Goal: Navigation & Orientation: Find specific page/section

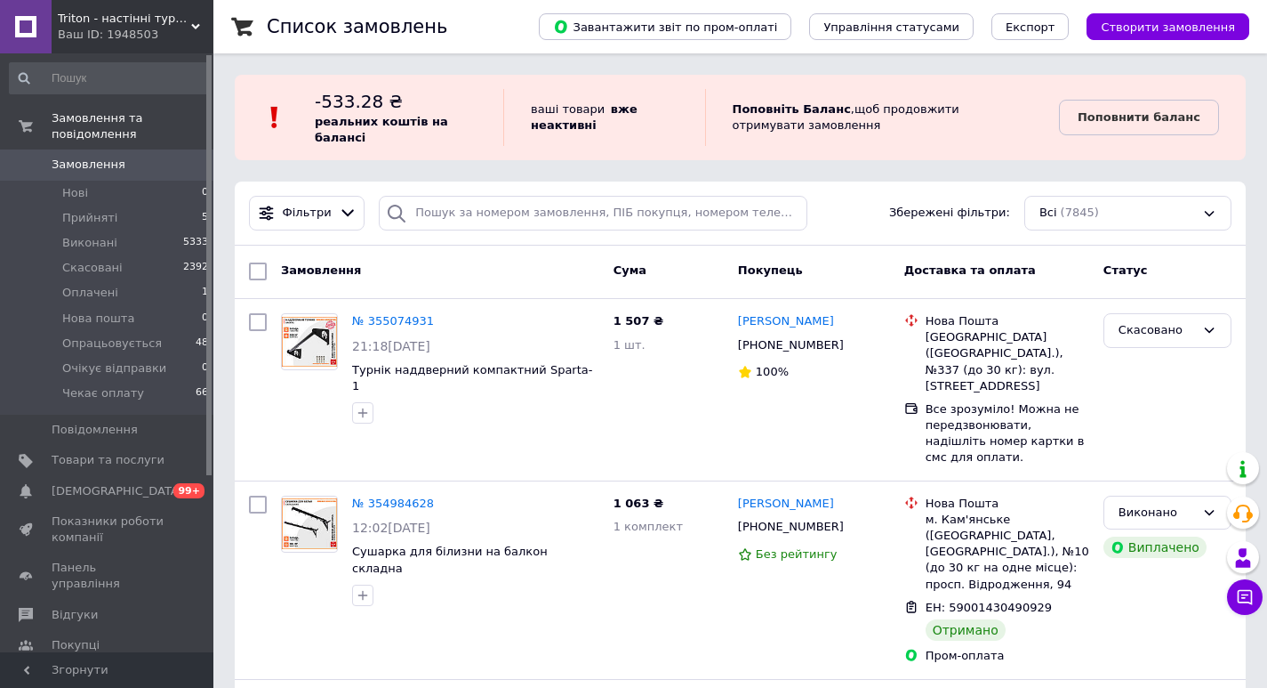
click at [134, 27] on div "Ваш ID: 1948503" at bounding box center [136, 35] width 156 height 16
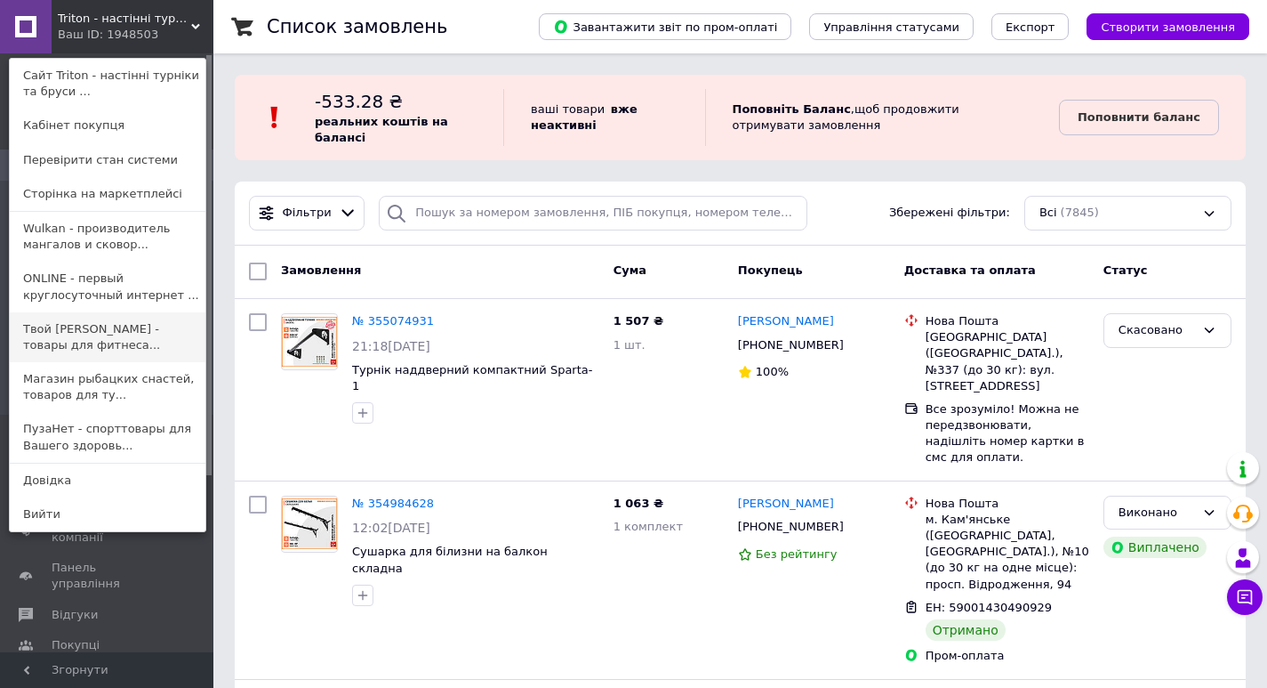
click at [85, 342] on link "Твой [PERSON_NAME] - товары для фитнеса..." at bounding box center [108, 337] width 196 height 50
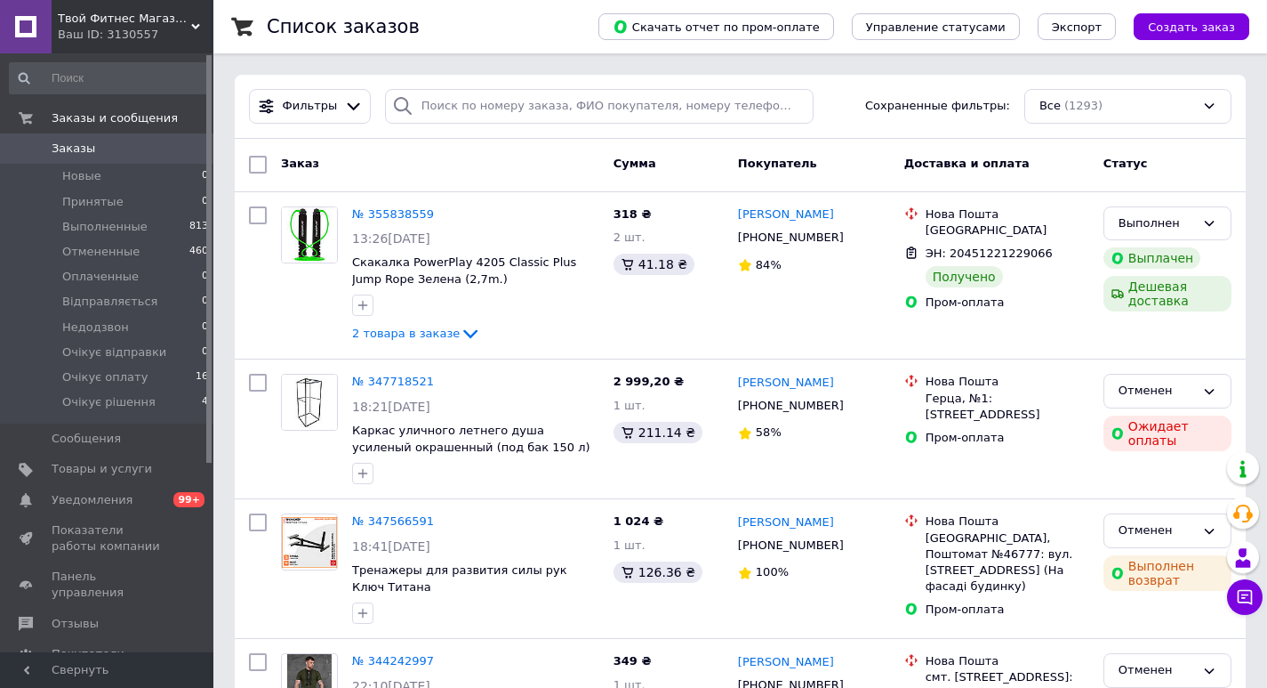
click at [126, 44] on div "Твой Фитнес Магазин - товары для фитнеса, активных видов спорта и туризма. Ваш …" at bounding box center [133, 26] width 162 height 53
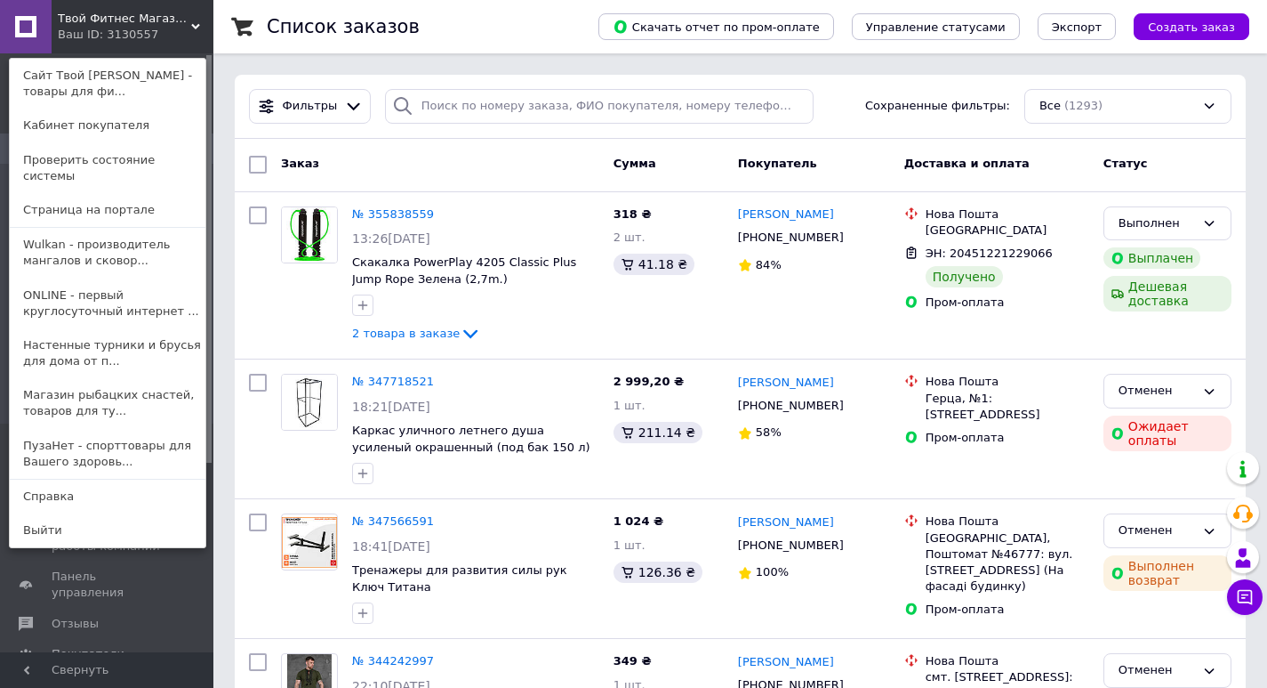
click at [117, 310] on link "ONLINE - первый круглосуточный интернет ..." at bounding box center [108, 303] width 196 height 50
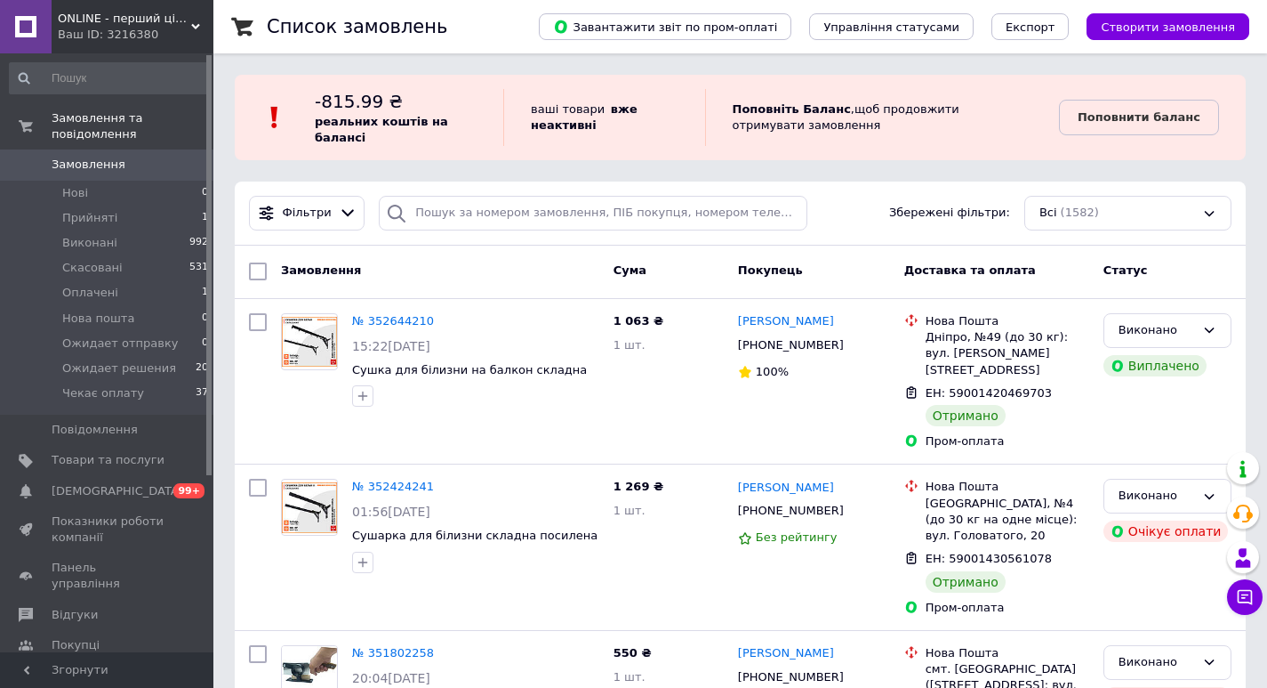
click at [152, 20] on span "ONLINE - перший цілодобовий інтернет магазин для Вас" at bounding box center [124, 19] width 133 height 16
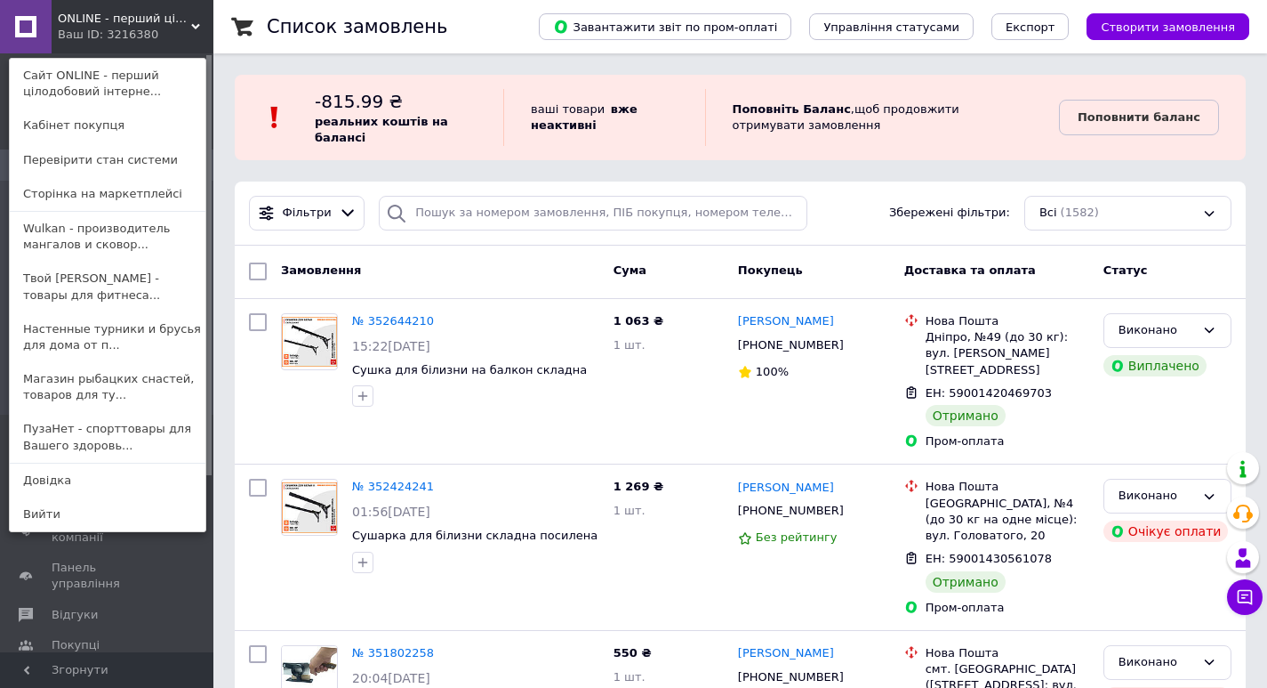
drag, startPoint x: 70, startPoint y: 435, endPoint x: 84, endPoint y: 411, distance: 27.5
click at [72, 436] on link "ПузаНет - спорттовары для Вашего здоровь..." at bounding box center [108, 437] width 196 height 50
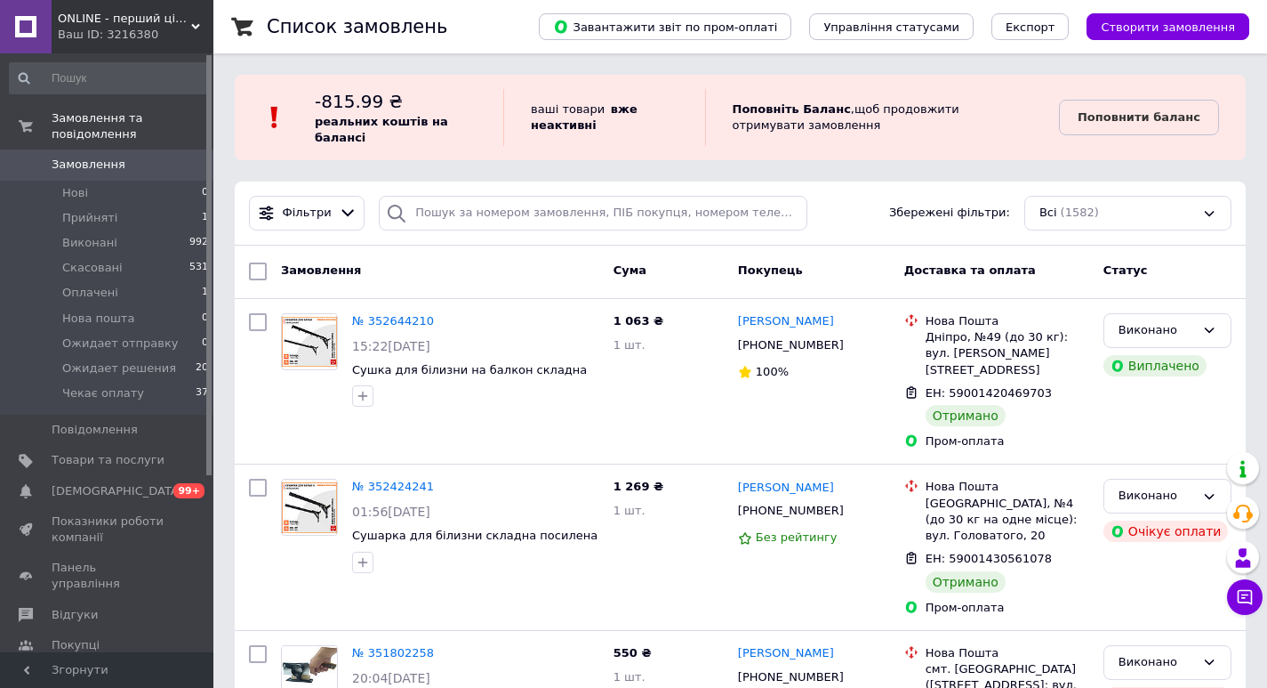
click at [143, 25] on span "ONLINE - перший цілодобовий інтернет магазин для Вас" at bounding box center [124, 19] width 133 height 16
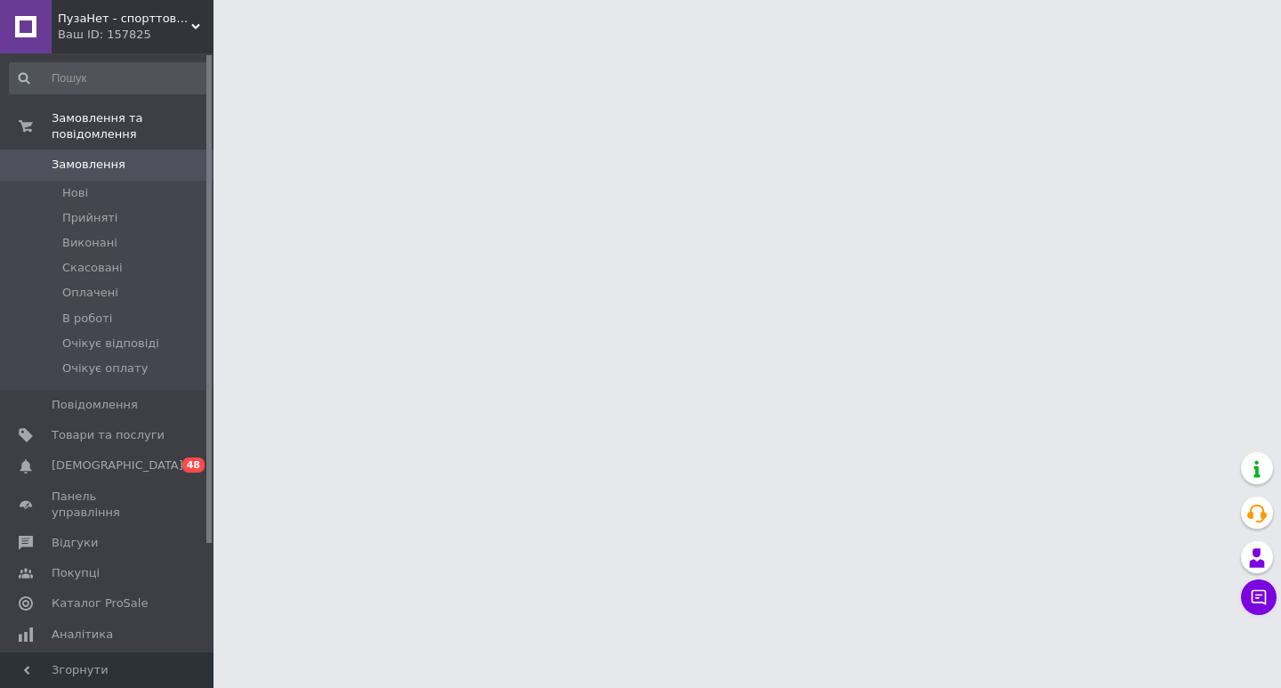
click at [172, 16] on span "ПузаНет - спорттовари для Вашого здоров'я!" at bounding box center [124, 19] width 133 height 16
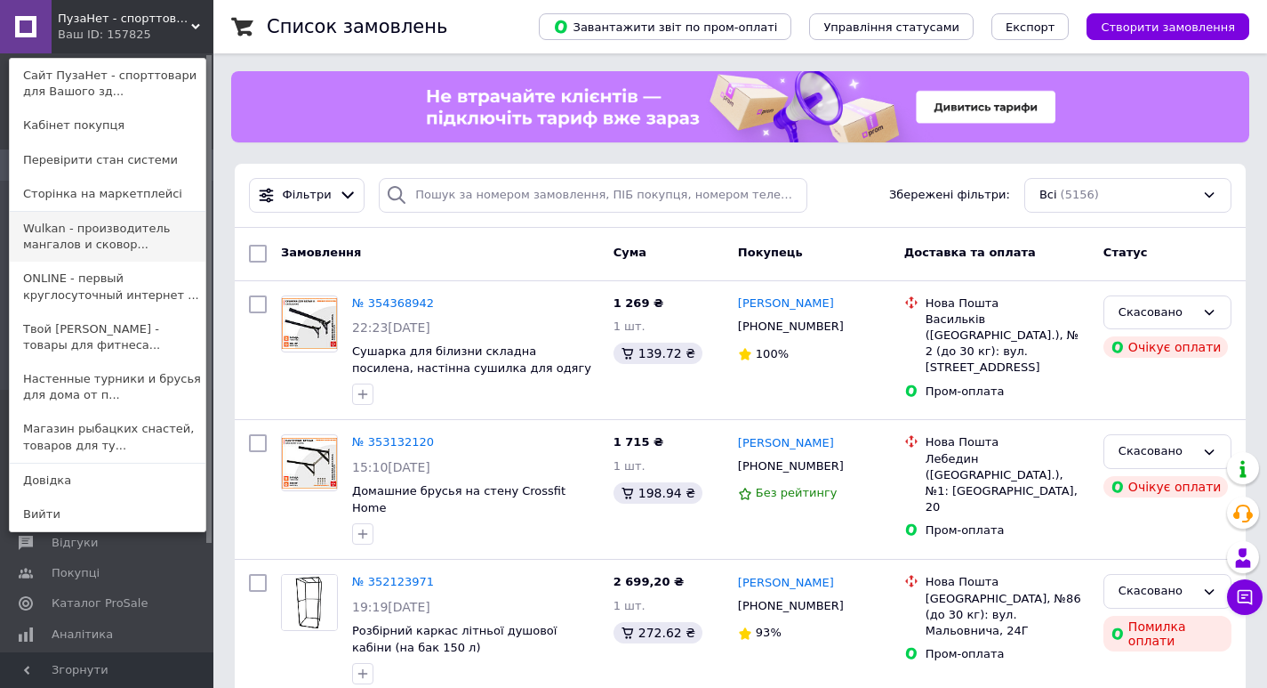
click at [122, 245] on link "Wulkan - производитель мангалов и сковор..." at bounding box center [108, 237] width 196 height 50
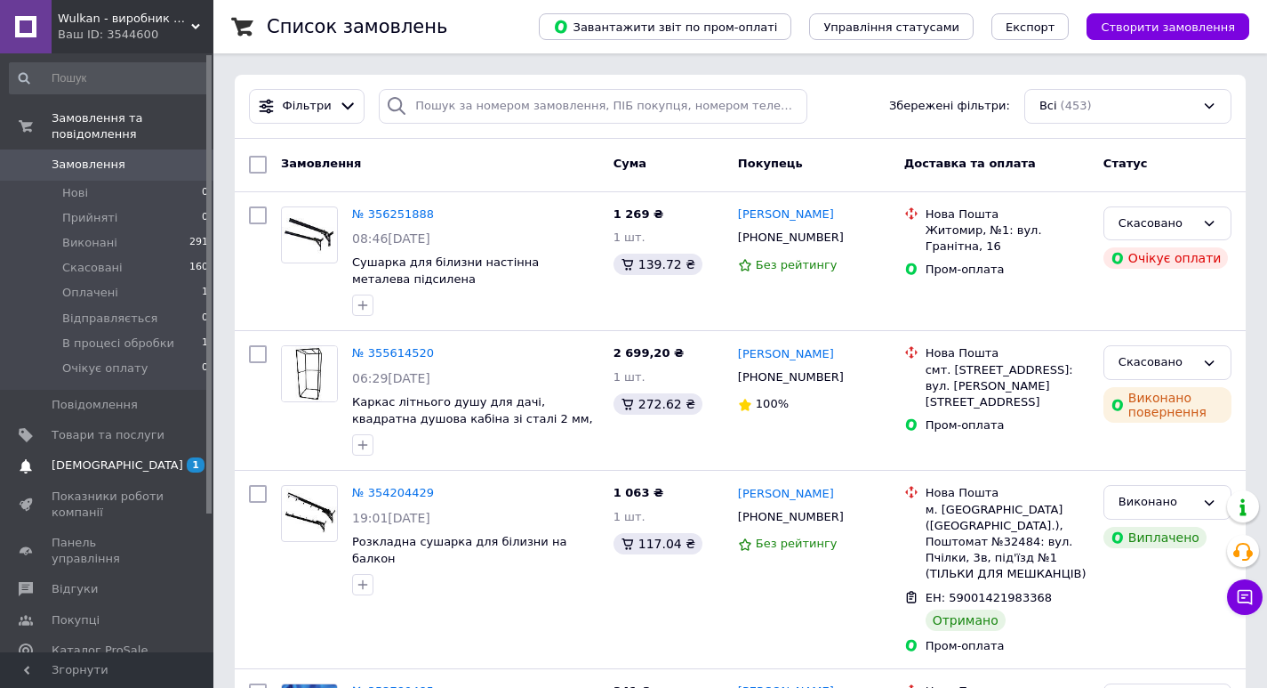
click at [175, 457] on span "1 0" at bounding box center [189, 465] width 49 height 16
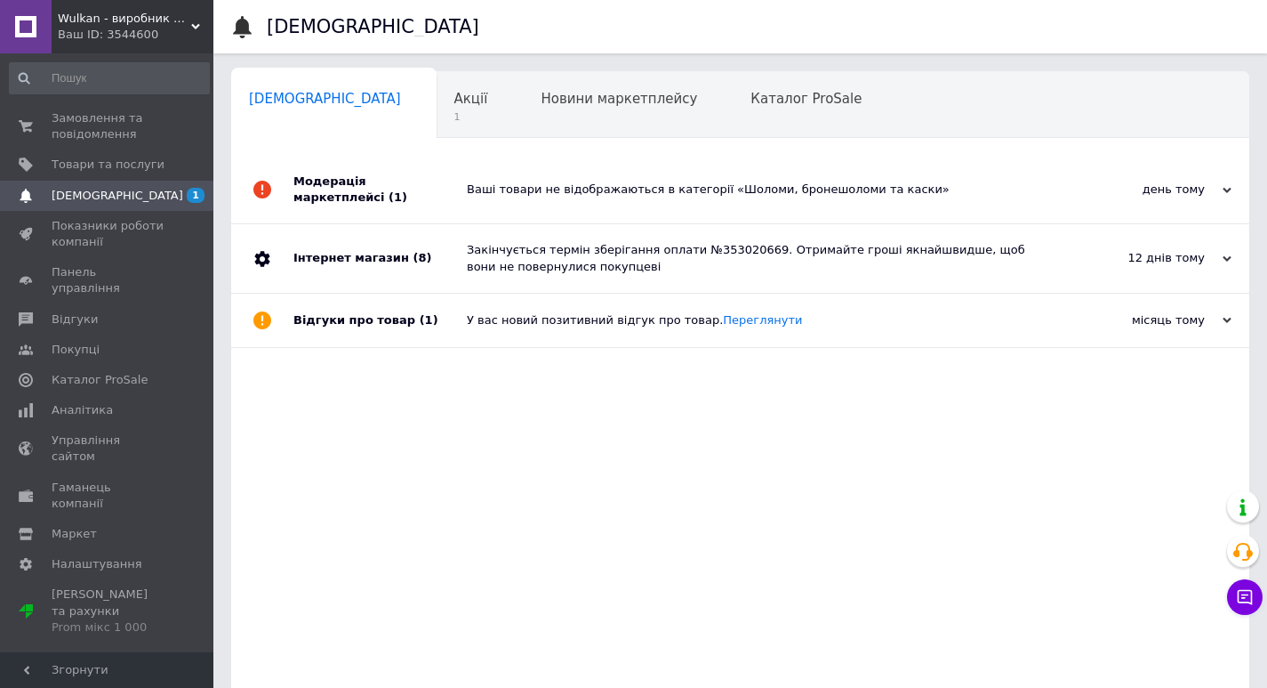
click at [143, 44] on div "Wulkan - виробник мангалів і сковорідок для приємного відпочинку! Ваш ID: 35446…" at bounding box center [133, 26] width 162 height 53
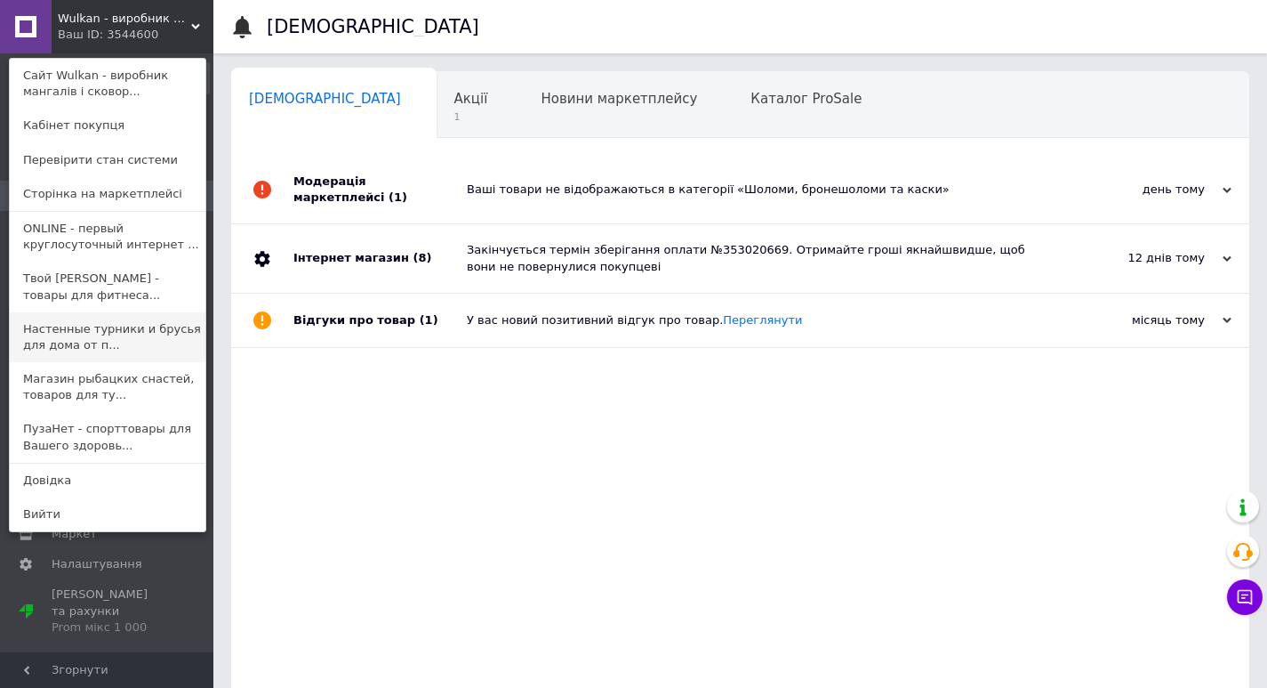
click at [85, 337] on link "Настенные турники и брусья для дома от п..." at bounding box center [108, 337] width 196 height 50
